Goal: Information Seeking & Learning: Learn about a topic

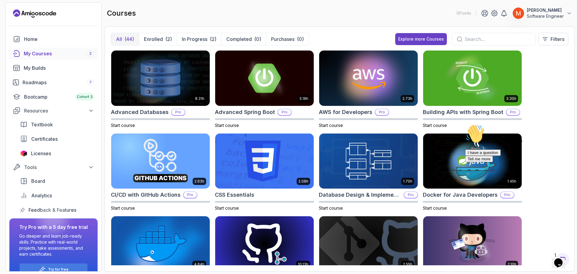
click at [541, 141] on div "Hi! How can we help? I have a question Tell me more" at bounding box center [519, 143] width 108 height 38
click at [388, 165] on img at bounding box center [368, 161] width 103 height 58
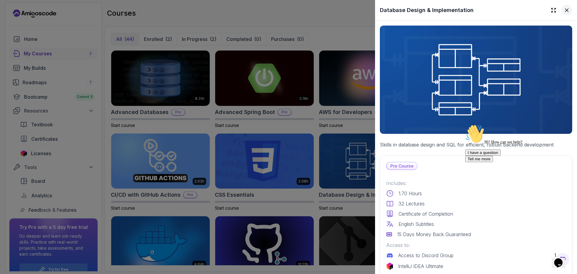
click at [563, 11] on icon at bounding box center [566, 10] width 6 height 6
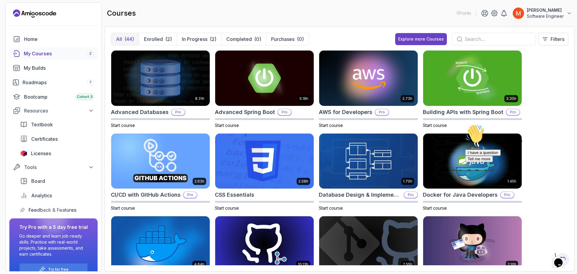
click at [576, 119] on section "0 Points [PERSON_NAME] Software Engineer Home My Courses 2 My Builds Roadmaps 7…" at bounding box center [288, 137] width 577 height 274
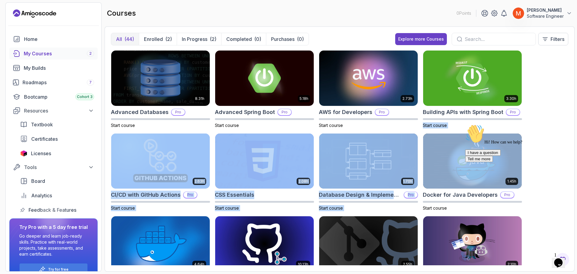
drag, startPoint x: 576, startPoint y: 119, endPoint x: 574, endPoint y: 135, distance: 16.7
click at [574, 135] on section "0 Points [PERSON_NAME] Software Engineer Home My Courses 2 My Builds Roadmaps 7…" at bounding box center [288, 137] width 577 height 274
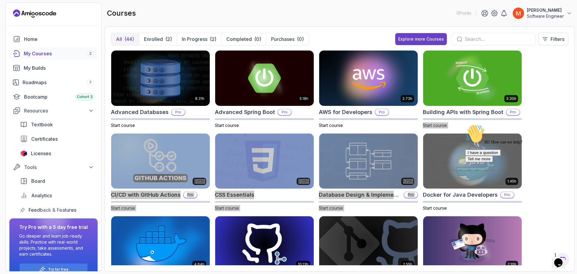
click at [562, 129] on div "Hi! How can we help? I have a question Tell me more" at bounding box center [519, 143] width 108 height 38
click at [465, 124] on icon "Chat attention grabber" at bounding box center [465, 124] width 0 height 0
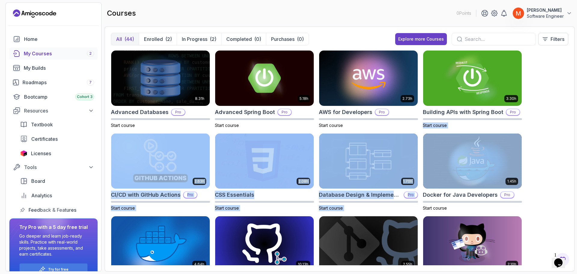
click at [557, 177] on div "8.31h Advanced Databases Pro Start course 5.18h Advanced Spring Boot Pro Start …" at bounding box center [339, 157] width 457 height 215
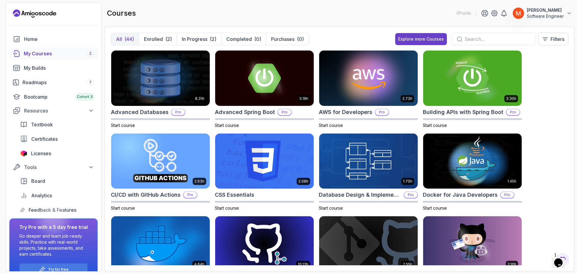
click at [576, 106] on section "0 Points [PERSON_NAME] Software Engineer Home My Courses 2 My Builds Roadmaps 7…" at bounding box center [288, 137] width 577 height 274
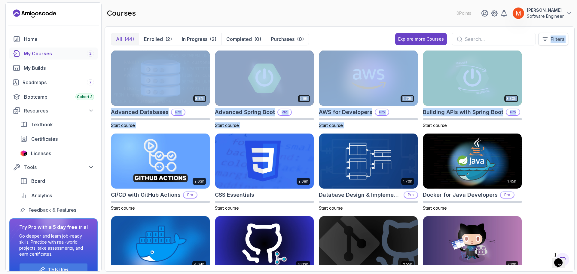
drag, startPoint x: 576, startPoint y: 106, endPoint x: 552, endPoint y: 33, distance: 77.4
click at [552, 33] on section "0 Points [PERSON_NAME] Software Engineer Home My Courses 2 My Builds Roadmaps 7…" at bounding box center [288, 137] width 577 height 274
click at [551, 63] on div "8.31h Advanced Databases Pro Start course 5.18h Advanced Spring Boot Pro Start …" at bounding box center [339, 157] width 457 height 215
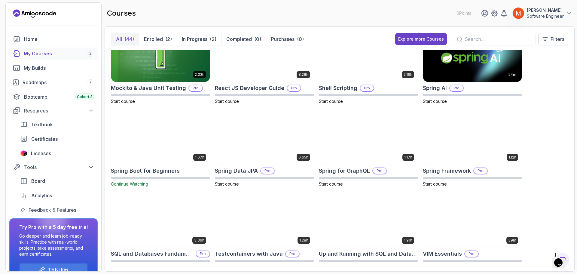
scroll to position [698, 0]
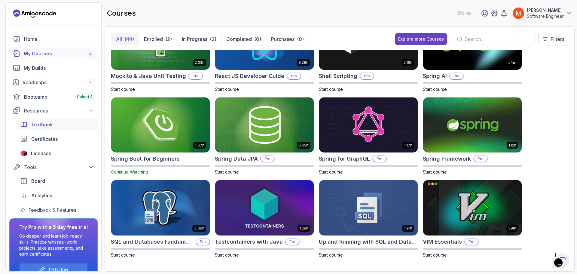
click at [51, 124] on span "Textbook" at bounding box center [42, 124] width 22 height 7
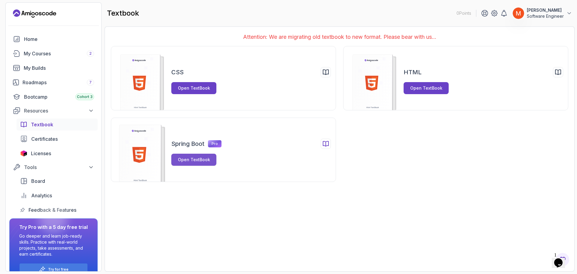
click at [189, 161] on div "Open TextBook" at bounding box center [194, 159] width 32 height 6
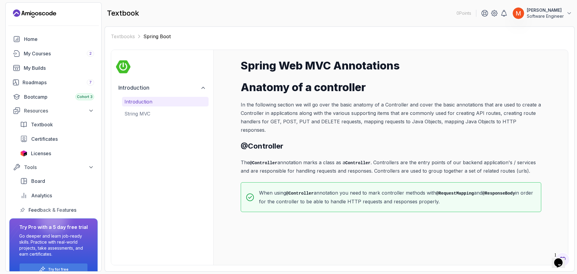
click at [323, 146] on div "Spring Web MVC Annotations Anatomy of a controller In the following section we …" at bounding box center [391, 135] width 300 height 152
click at [160, 107] on div "Introduction String MVC" at bounding box center [165, 108] width 86 height 22
click at [160, 112] on p "String MVC" at bounding box center [165, 113] width 82 height 7
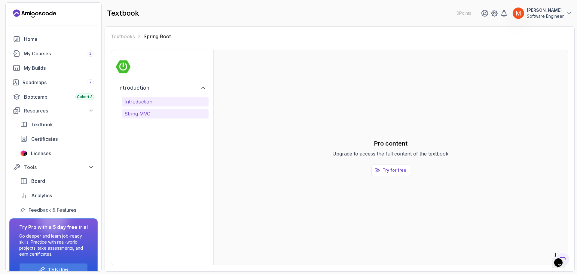
click at [149, 104] on p "Introduction" at bounding box center [165, 101] width 82 height 7
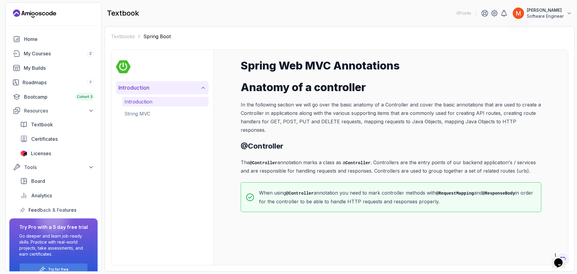
click at [140, 88] on h2 "Introduction" at bounding box center [133, 87] width 31 height 8
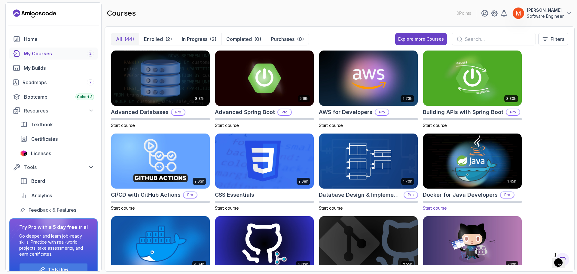
click at [477, 160] on img at bounding box center [471, 161] width 103 height 58
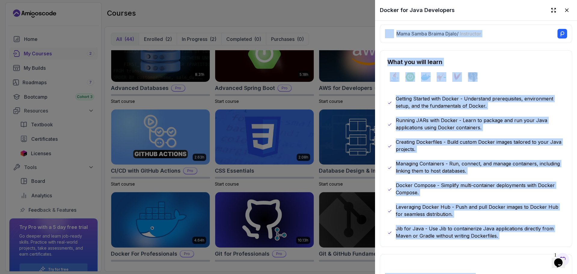
scroll to position [296, 0]
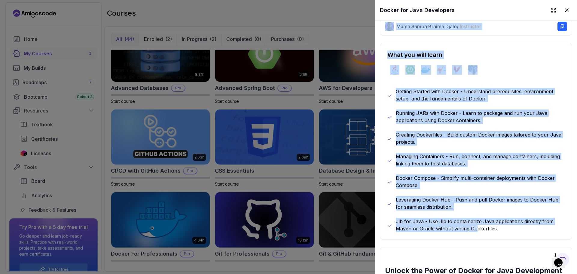
drag, startPoint x: 455, startPoint y: 141, endPoint x: 475, endPoint y: 236, distance: 97.7
click at [493, 153] on p "Managing Containers - Run, connect, and manage containers, including linking th…" at bounding box center [480, 160] width 169 height 14
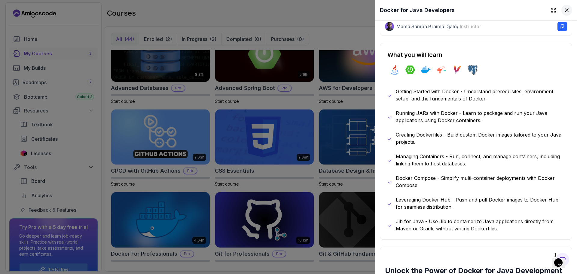
click at [563, 8] on icon at bounding box center [566, 10] width 6 height 6
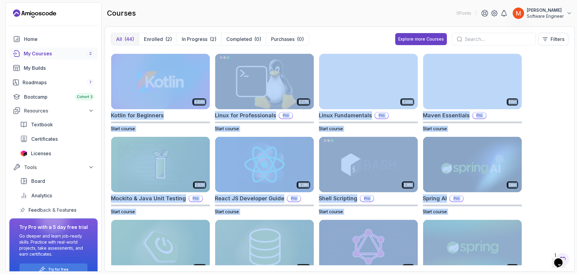
scroll to position [698, 0]
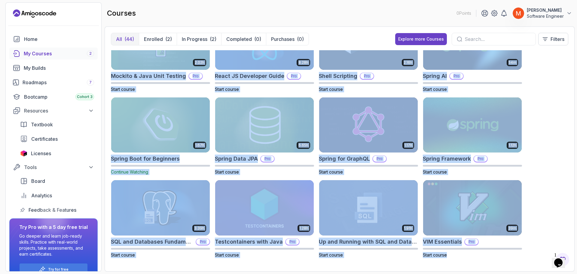
drag, startPoint x: 562, startPoint y: 156, endPoint x: 574, endPoint y: 270, distance: 115.3
click at [574, 270] on section "0 Points [PERSON_NAME] Software Engineer Home My Courses 2 My Builds Roadmaps 7…" at bounding box center [288, 137] width 577 height 274
click at [532, 206] on div "8.31h Advanced Databases Pro Start course 5.18h Advanced Spring Boot Pro Start …" at bounding box center [339, 157] width 457 height 215
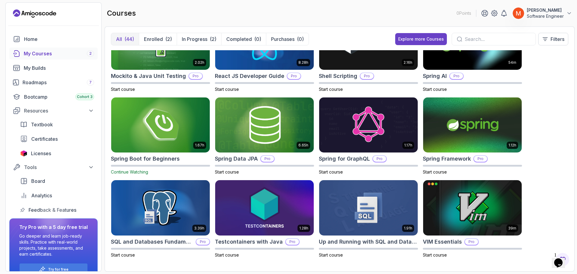
drag, startPoint x: 35, startPoint y: 0, endPoint x: 215, endPoint y: 9, distance: 180.1
click at [215, 9] on div "courses 0 Points [PERSON_NAME] Software Engineer" at bounding box center [340, 13] width 470 height 22
click at [64, 98] on div "Bootcamp Cohort 3" at bounding box center [59, 96] width 70 height 7
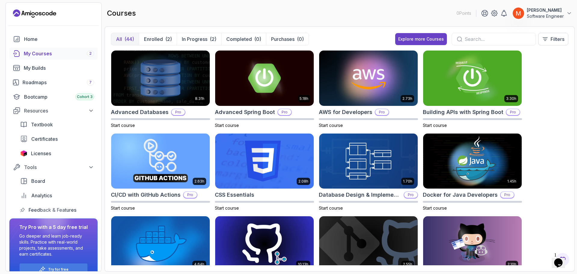
click at [543, 99] on div "8.31h Advanced Databases Pro Start course 5.18h Advanced Spring Boot Pro Start …" at bounding box center [339, 157] width 457 height 215
click at [167, 86] on img at bounding box center [160, 78] width 103 height 58
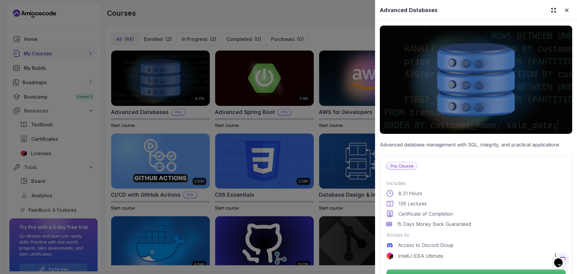
click at [484, 164] on div "Pro Course" at bounding box center [476, 166] width 180 height 8
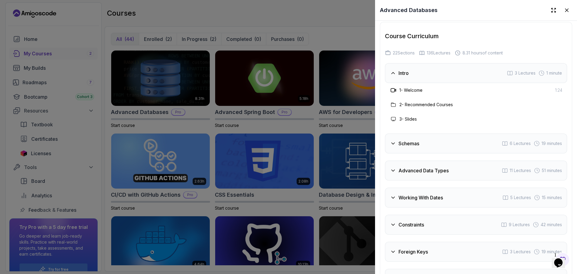
scroll to position [1030, 0]
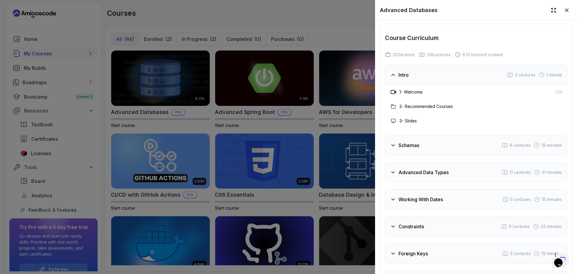
click at [463, 80] on div "Intro 3 Lectures 1 minute" at bounding box center [476, 75] width 182 height 20
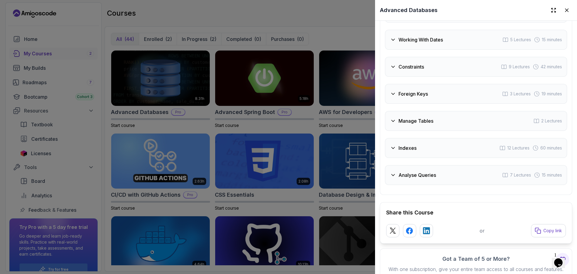
scroll to position [1179, 0]
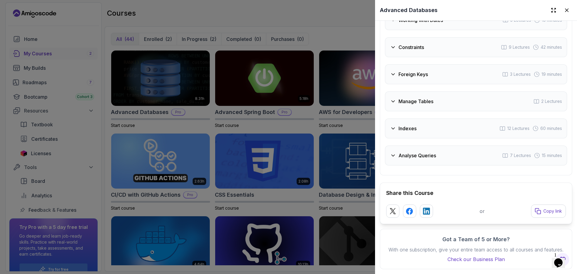
click at [413, 64] on div "Foreign Keys 3 Lectures 19 minutes" at bounding box center [476, 74] width 182 height 20
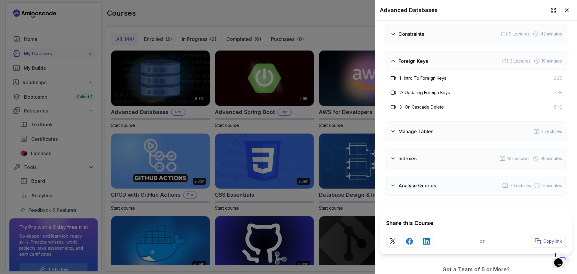
click at [413, 61] on div "Foreign Keys 3 Lectures 19 minutes" at bounding box center [476, 61] width 182 height 20
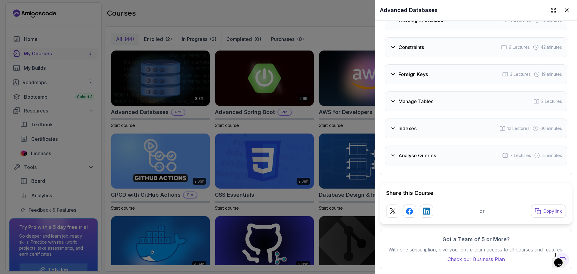
click at [405, 44] on h3 "Constraints" at bounding box center [411, 47] width 26 height 7
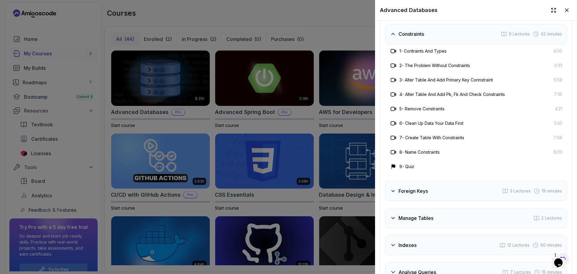
click at [405, 38] on h3 "Constraints" at bounding box center [411, 33] width 26 height 7
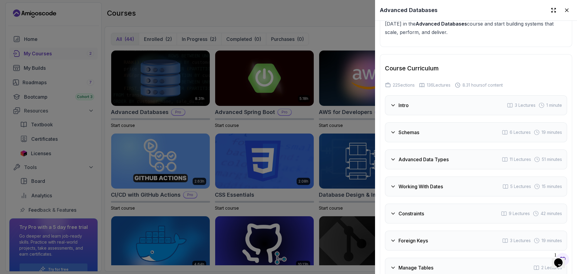
scroll to position [986, 0]
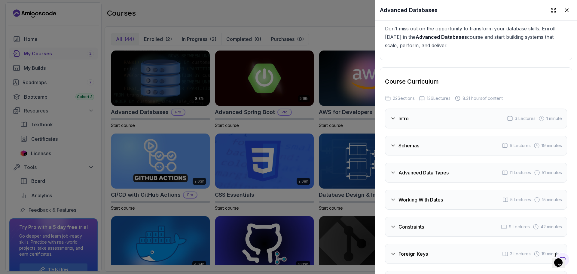
click at [333, 46] on div at bounding box center [288, 137] width 577 height 274
